Goal: Obtain resource: Obtain resource

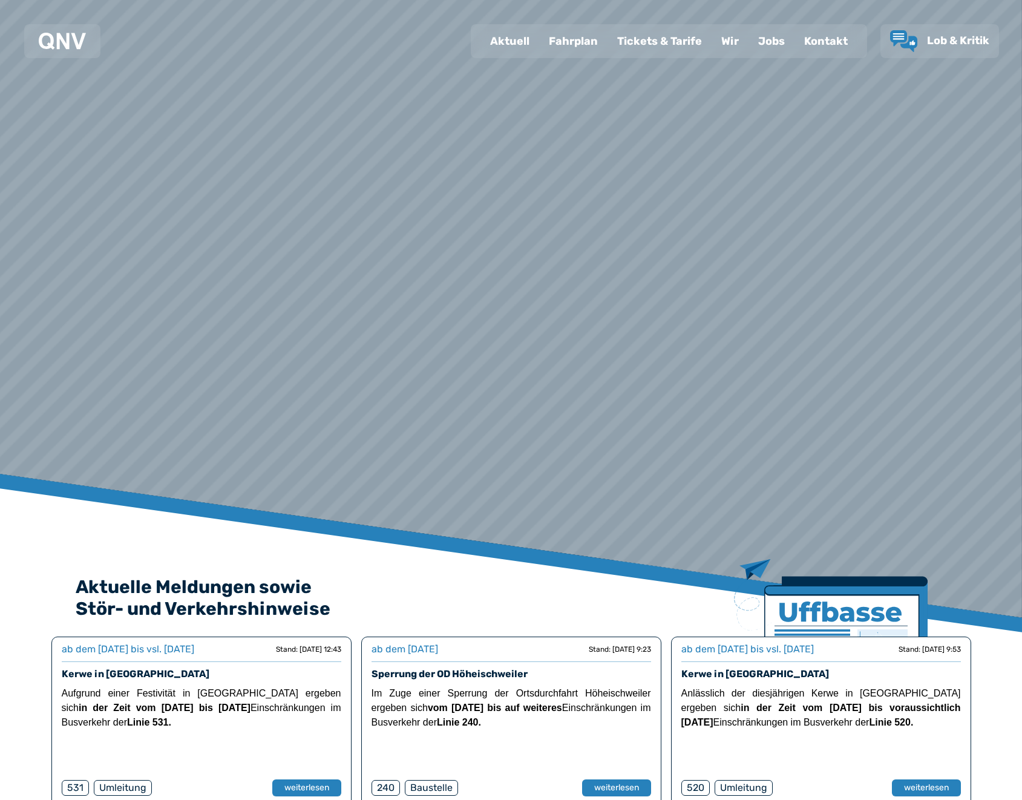
click at [591, 48] on div "Fahrplan" at bounding box center [573, 40] width 68 height 31
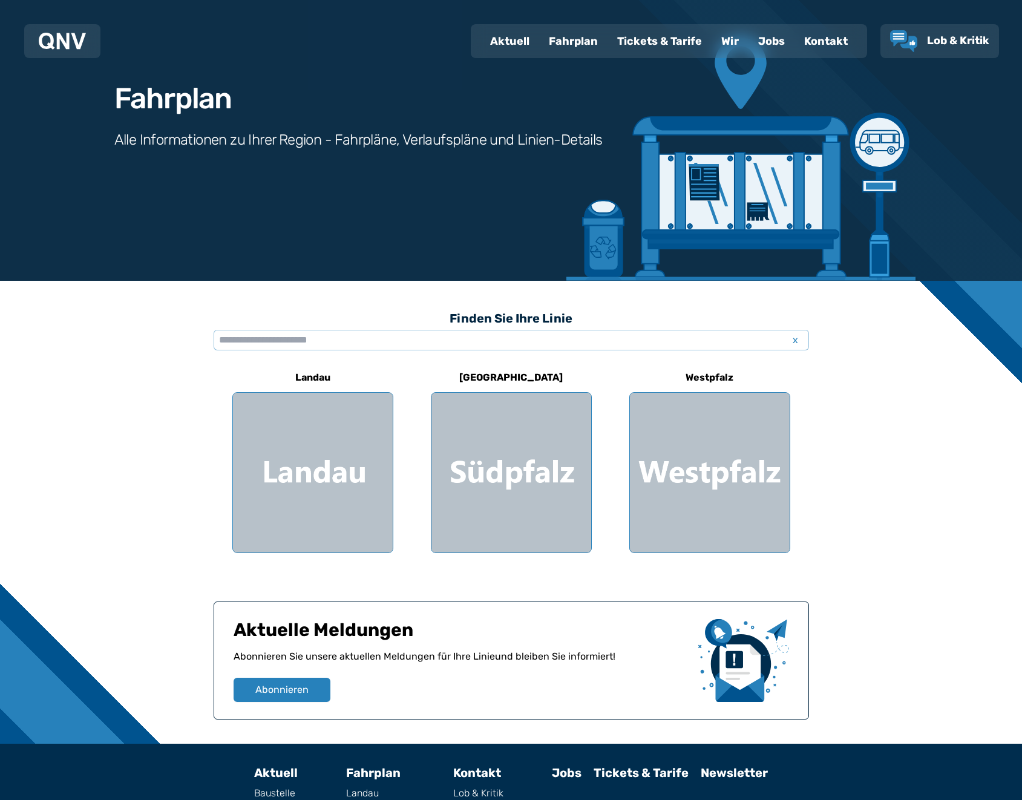
scroll to position [76, 0]
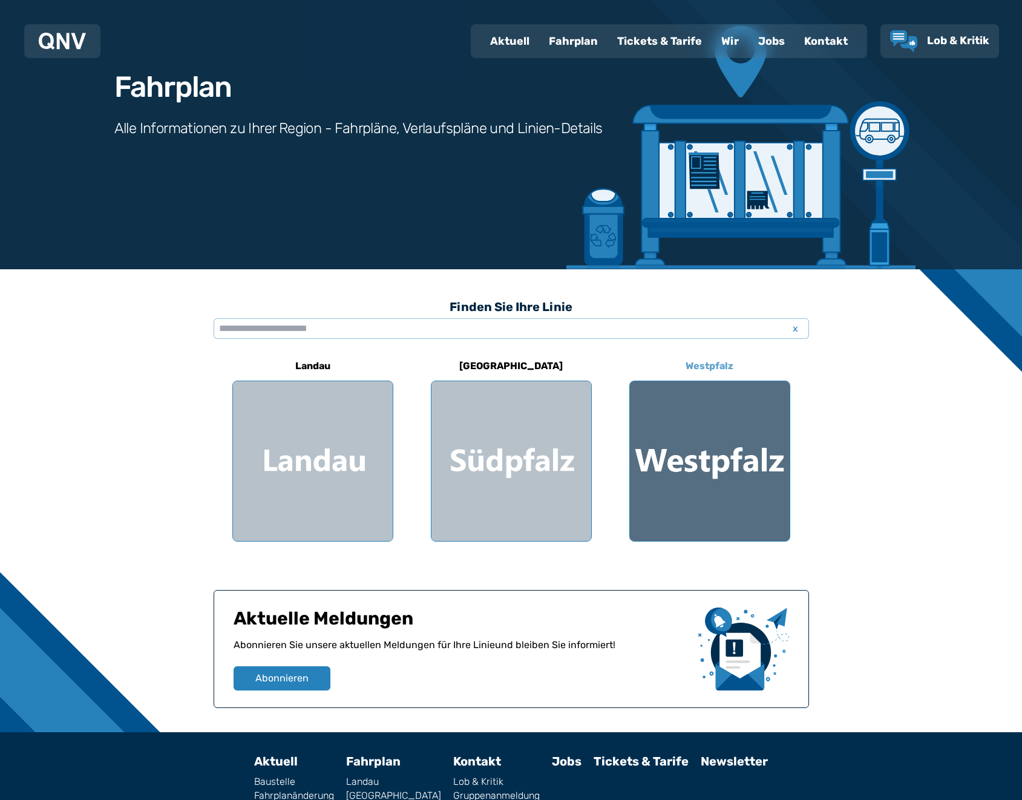
click at [712, 493] on div at bounding box center [710, 461] width 160 height 160
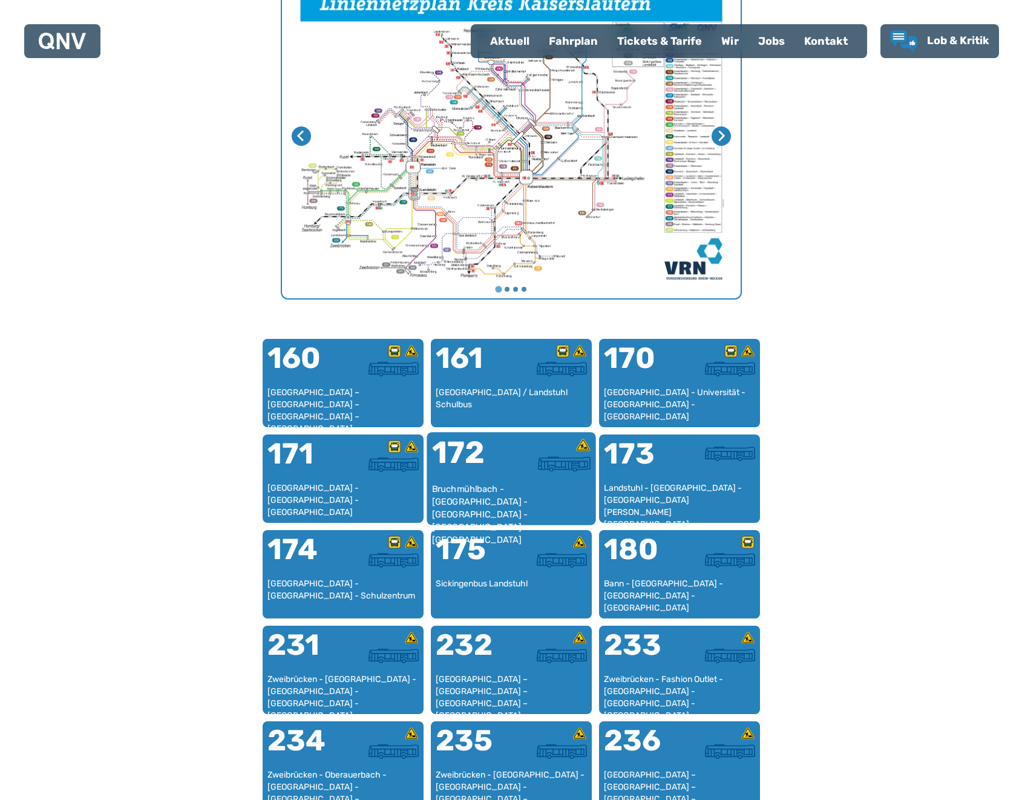
scroll to position [509, 0]
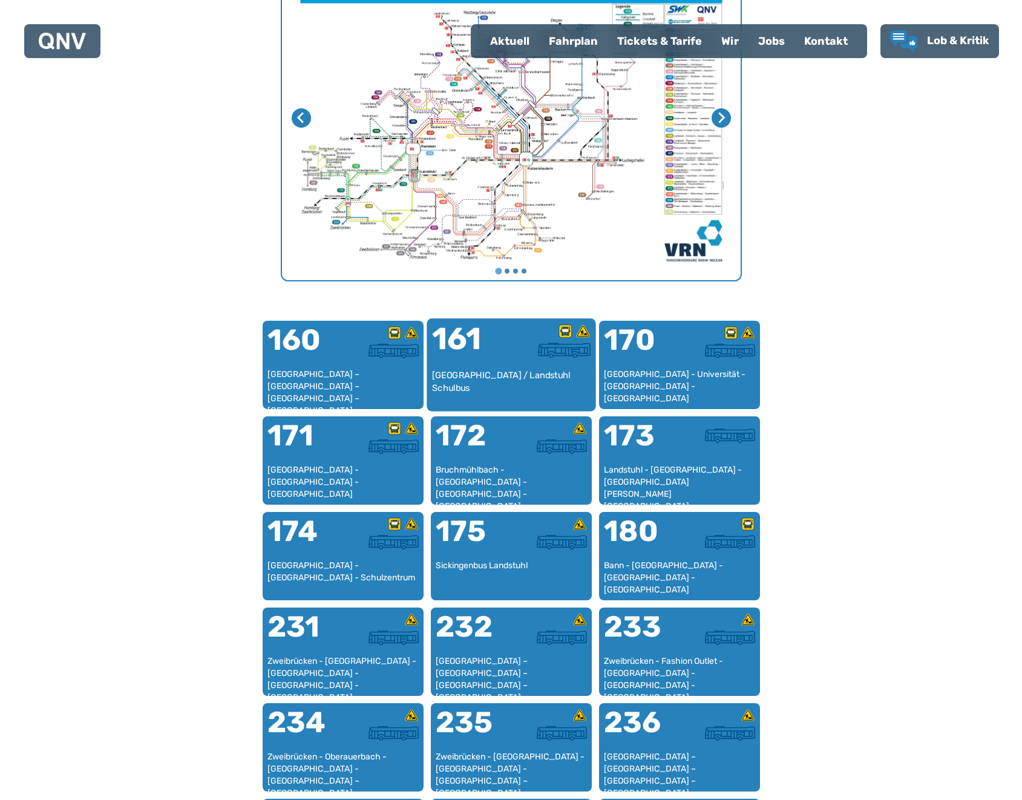
click at [503, 361] on div "161" at bounding box center [470, 346] width 79 height 45
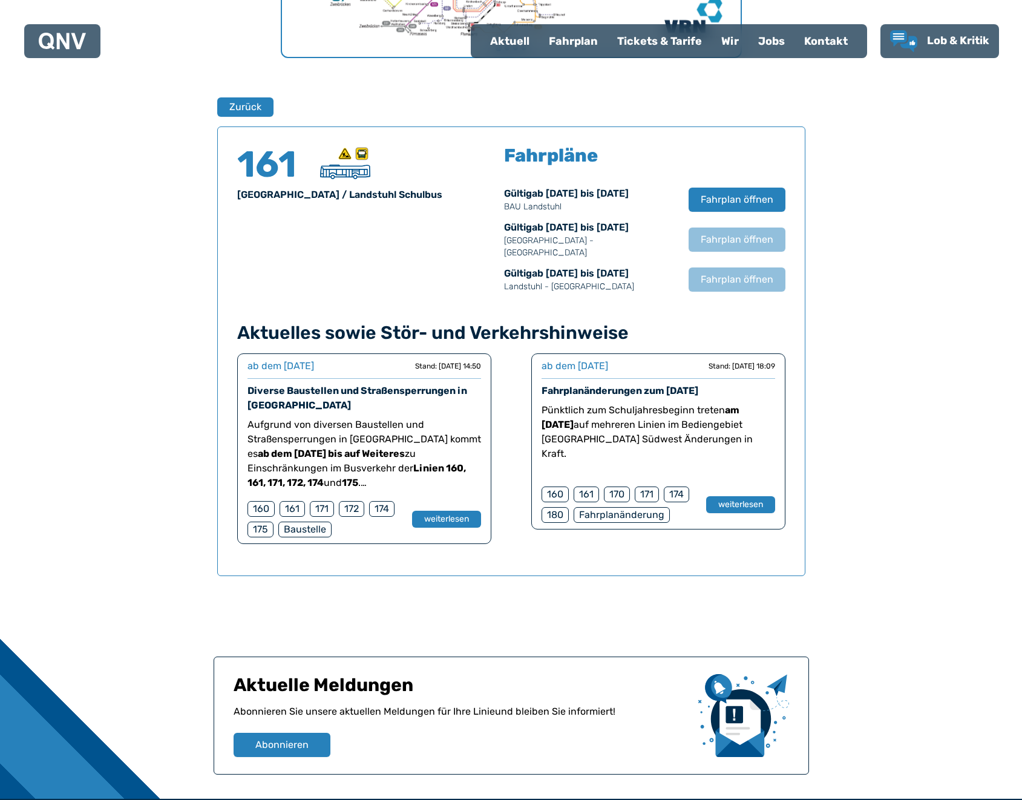
scroll to position [798, 0]
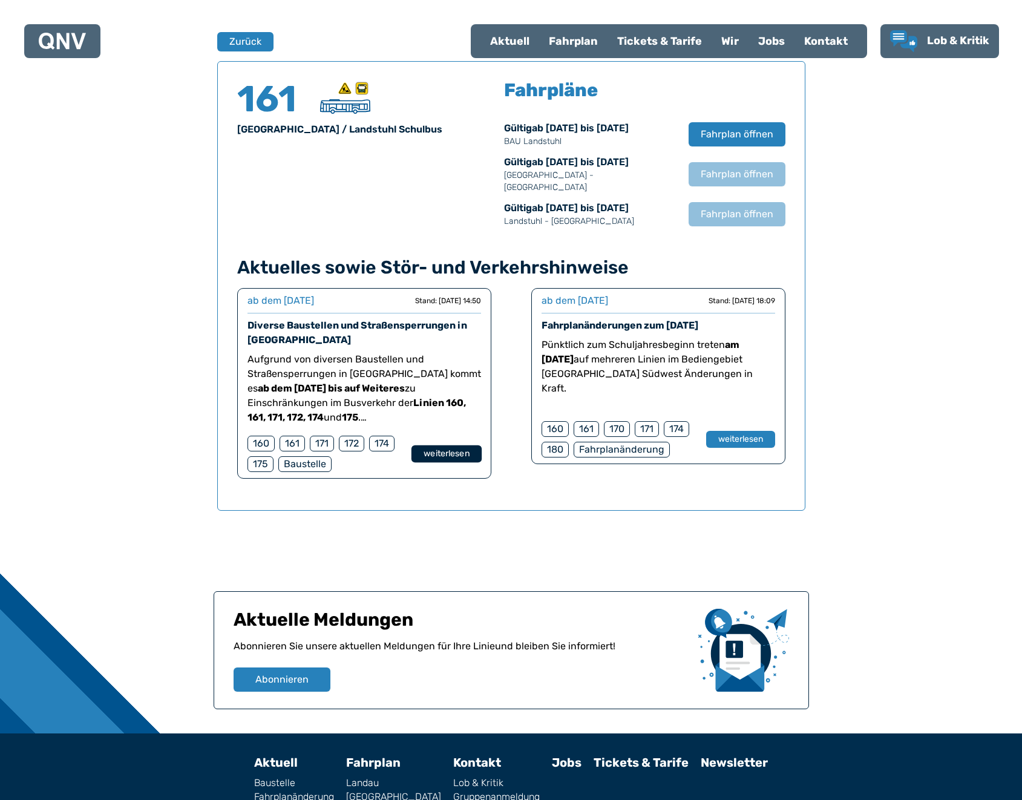
click at [414, 445] on button "weiterlesen" at bounding box center [446, 454] width 70 height 18
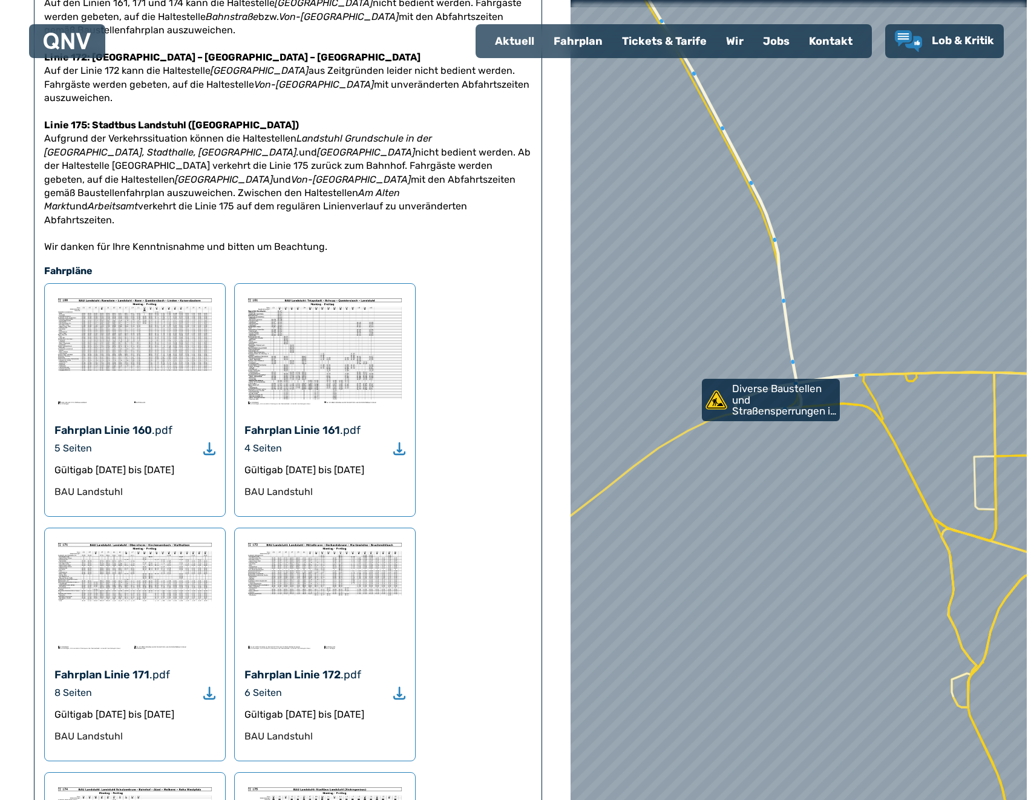
scroll to position [484, 0]
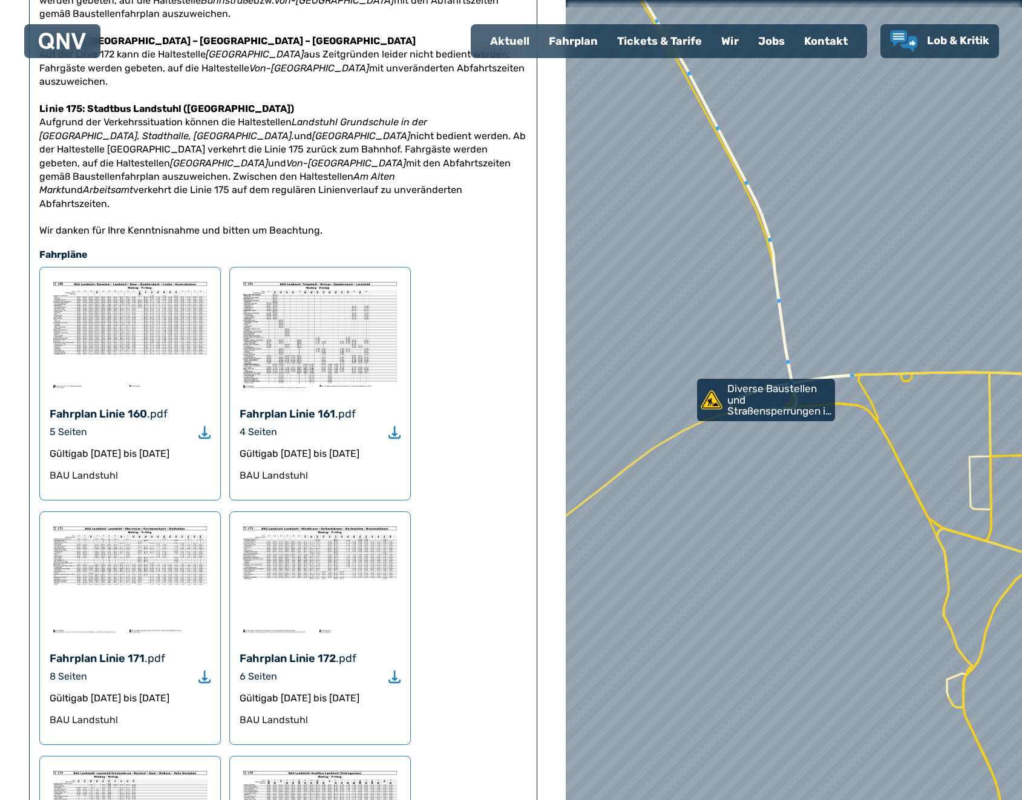
click at [313, 388] on div "Fahrplan Linie 161 .pdf 4 Seiten Gültig ab [DATE] bis [DATE] BAU Landstuhl" at bounding box center [320, 384] width 182 height 234
click at [295, 332] on img at bounding box center [320, 334] width 161 height 115
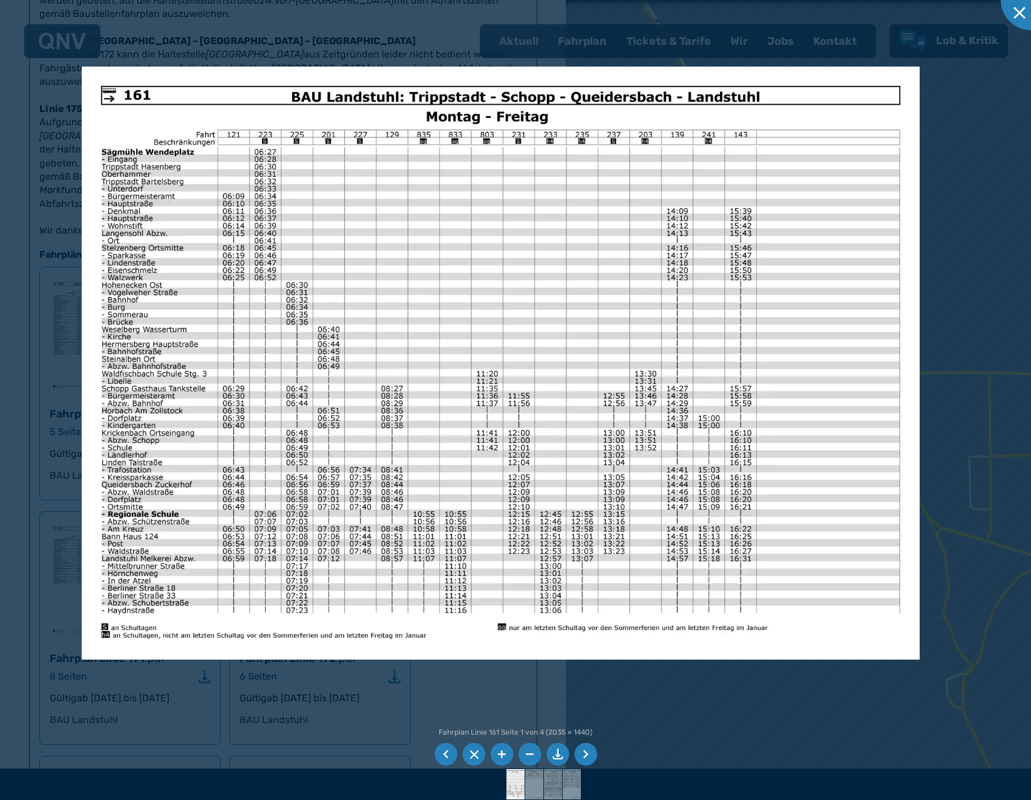
click at [583, 756] on li at bounding box center [585, 754] width 23 height 23
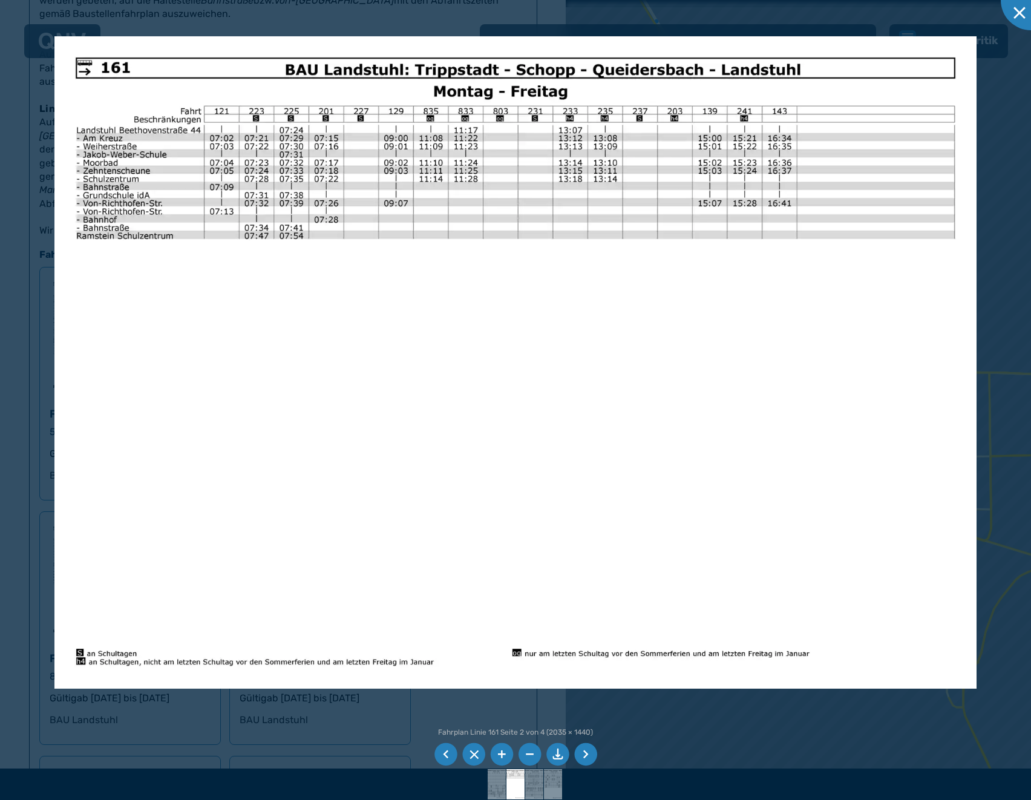
click at [583, 751] on li at bounding box center [585, 754] width 23 height 23
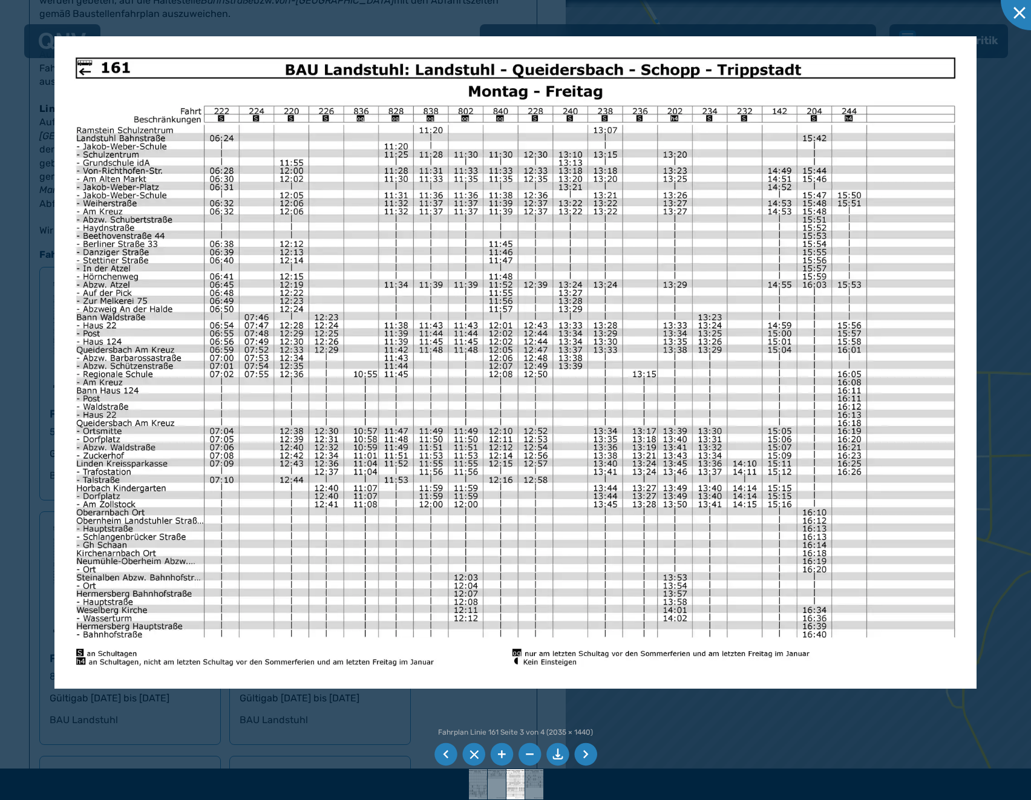
click at [589, 758] on li at bounding box center [585, 754] width 23 height 23
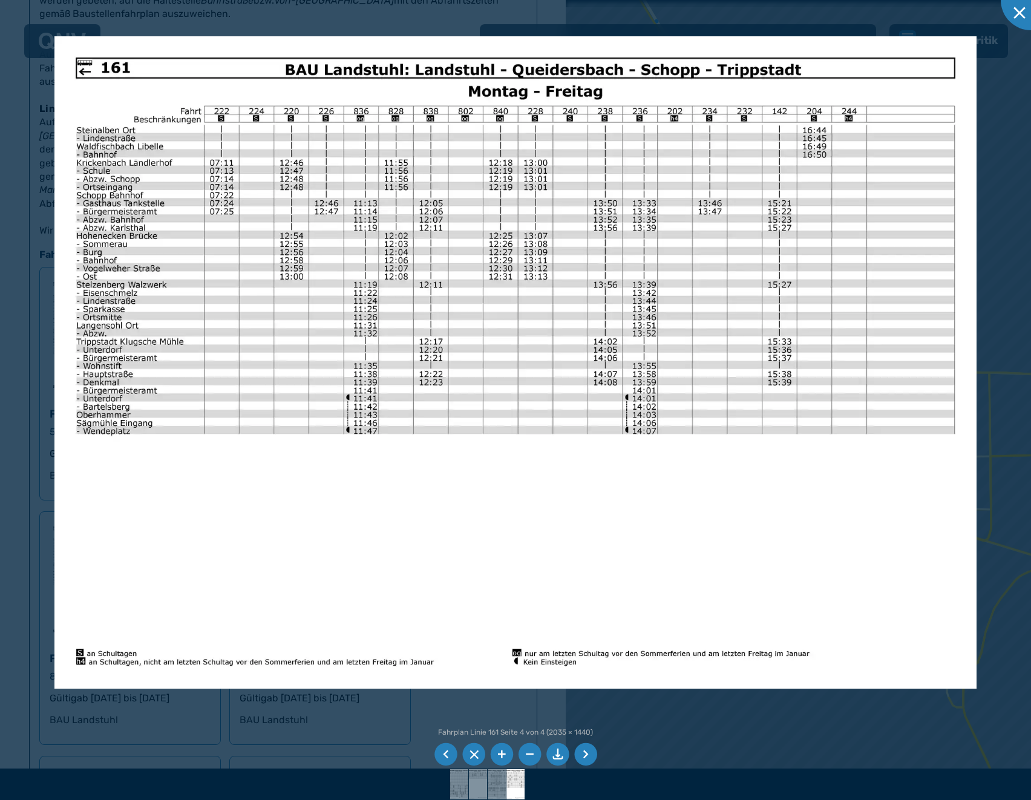
click at [589, 758] on li at bounding box center [585, 754] width 23 height 23
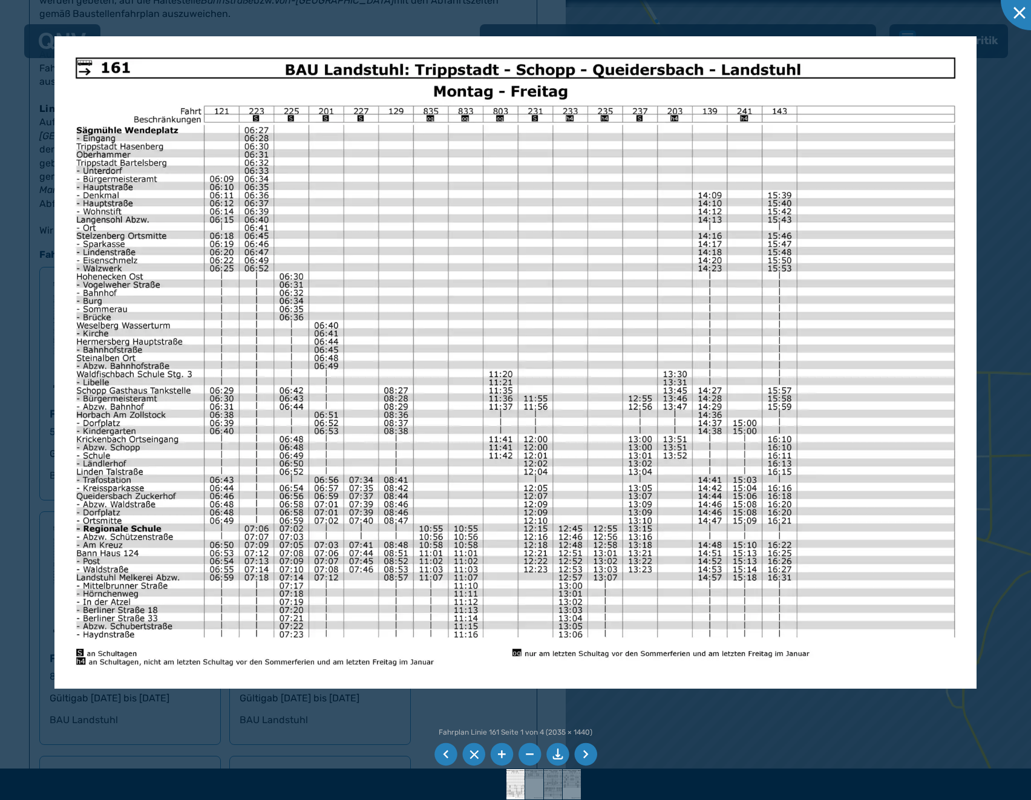
click at [589, 758] on li at bounding box center [585, 754] width 23 height 23
